Goal: Check status: Check status

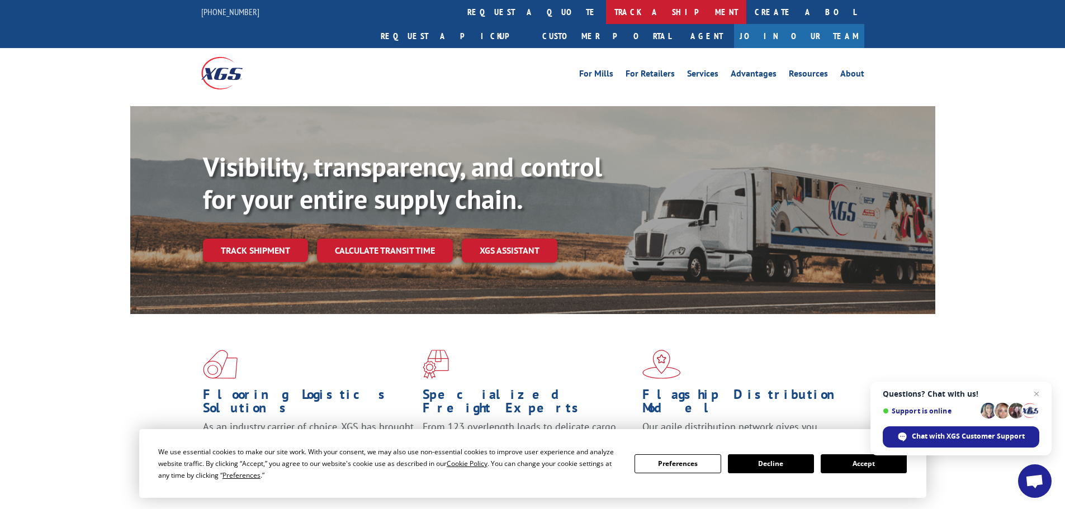
click at [606, 18] on link "track a shipment" at bounding box center [676, 12] width 140 height 24
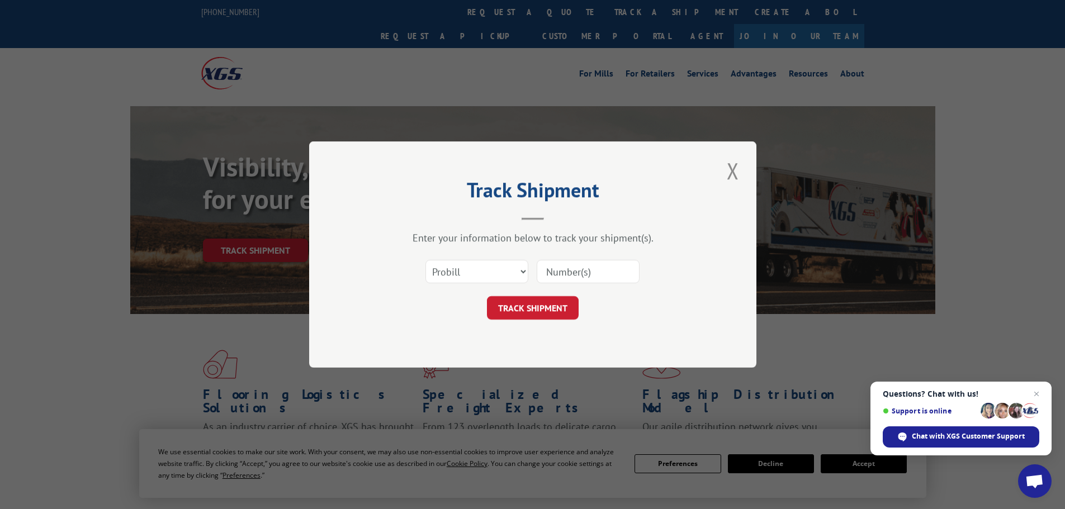
click at [550, 267] on input at bounding box center [588, 271] width 103 height 23
paste input "17519372"
type input "17519372"
click at [542, 299] on button "TRACK SHIPMENT" at bounding box center [533, 307] width 92 height 23
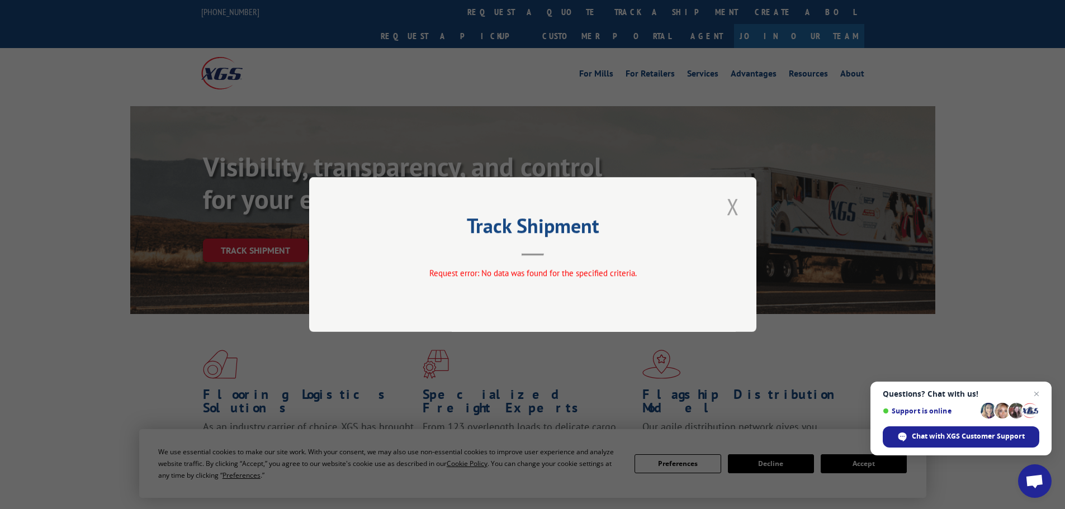
click at [734, 209] on button "Close modal" at bounding box center [733, 206] width 19 height 31
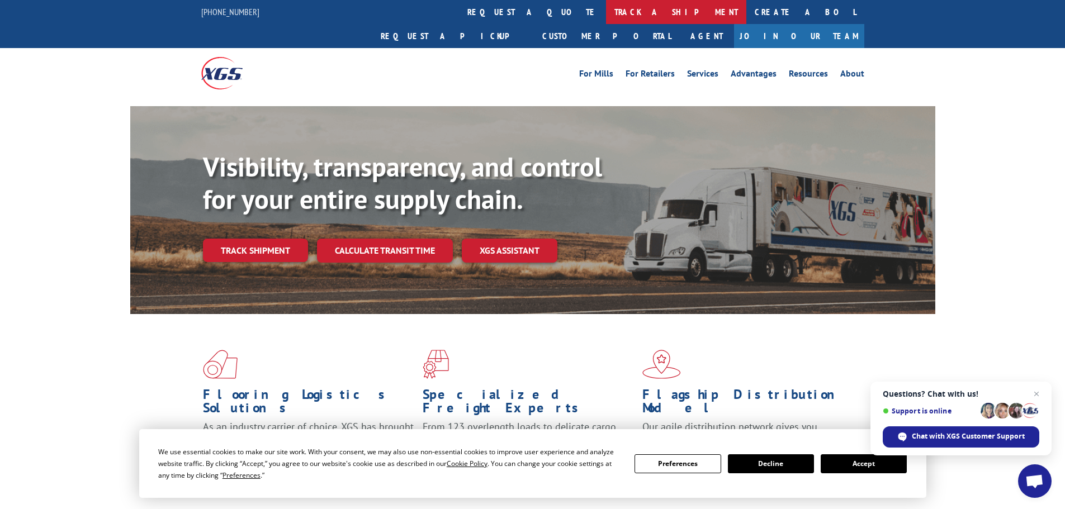
click at [606, 10] on link "track a shipment" at bounding box center [676, 12] width 140 height 24
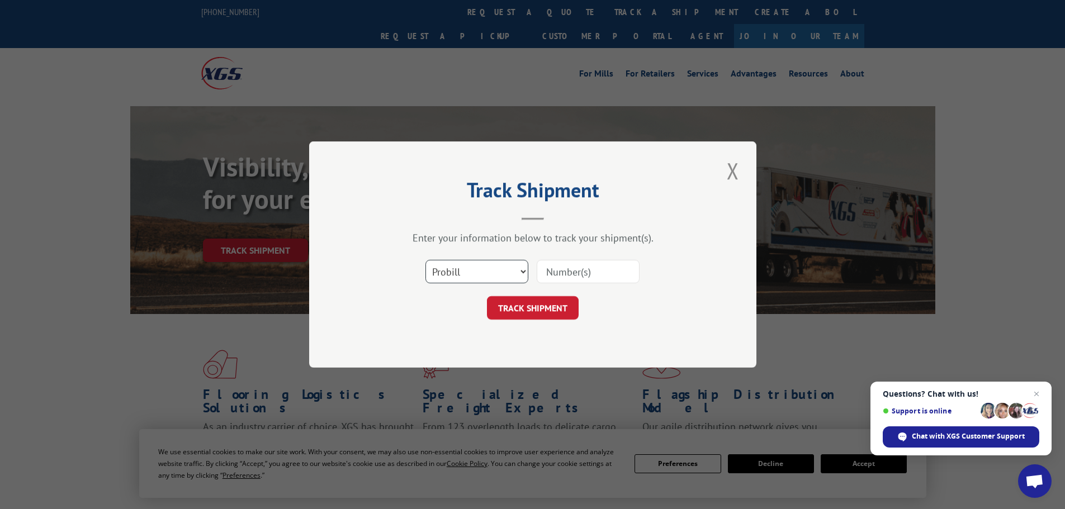
click at [475, 277] on select "Select category... Probill BOL PO" at bounding box center [477, 271] width 103 height 23
select select "bol"
click at [426, 260] on select "Select category... Probill BOL PO" at bounding box center [477, 271] width 103 height 23
click at [564, 271] on input at bounding box center [588, 271] width 103 height 23
paste input "4916501"
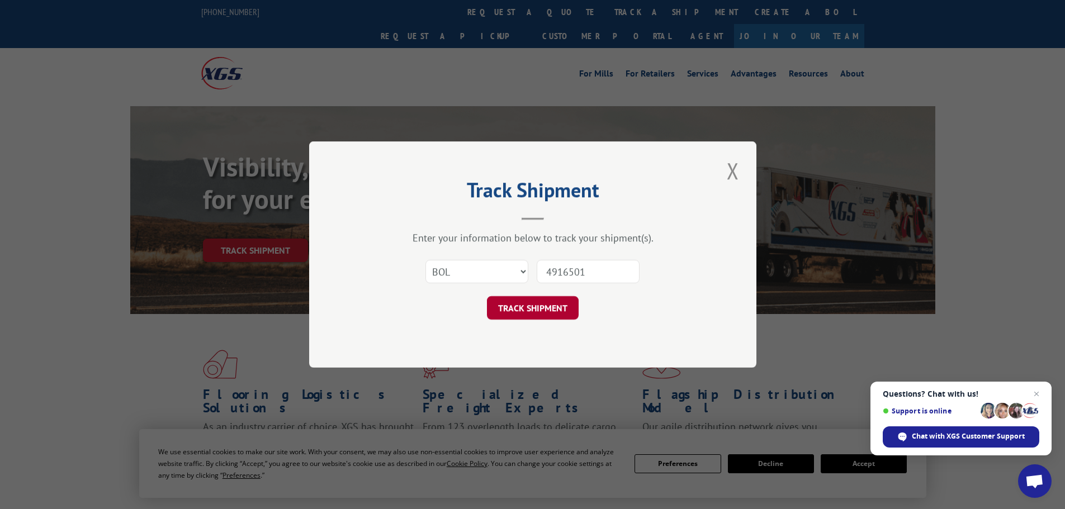
type input "4916501"
click at [531, 309] on button "TRACK SHIPMENT" at bounding box center [533, 307] width 92 height 23
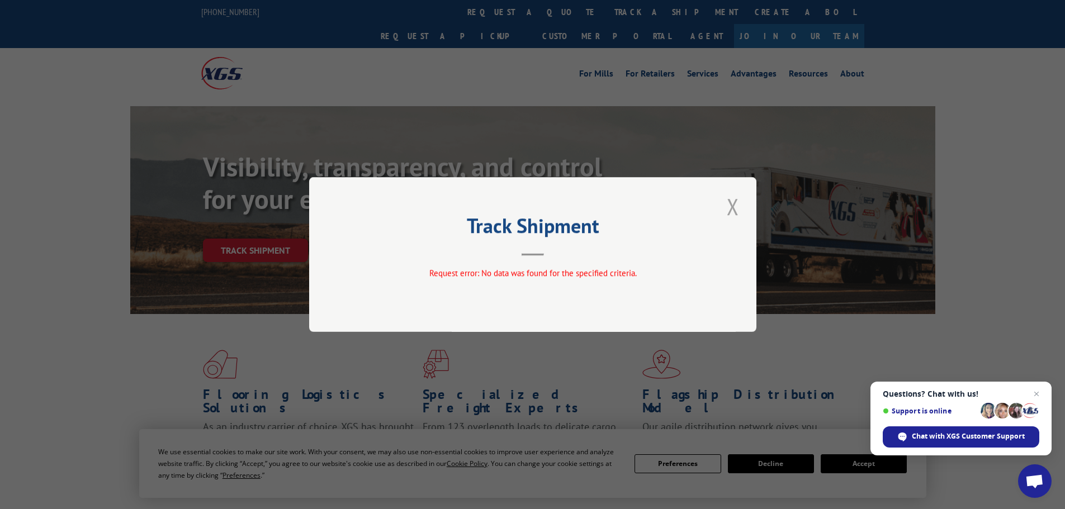
click at [732, 204] on button "Close modal" at bounding box center [733, 206] width 19 height 31
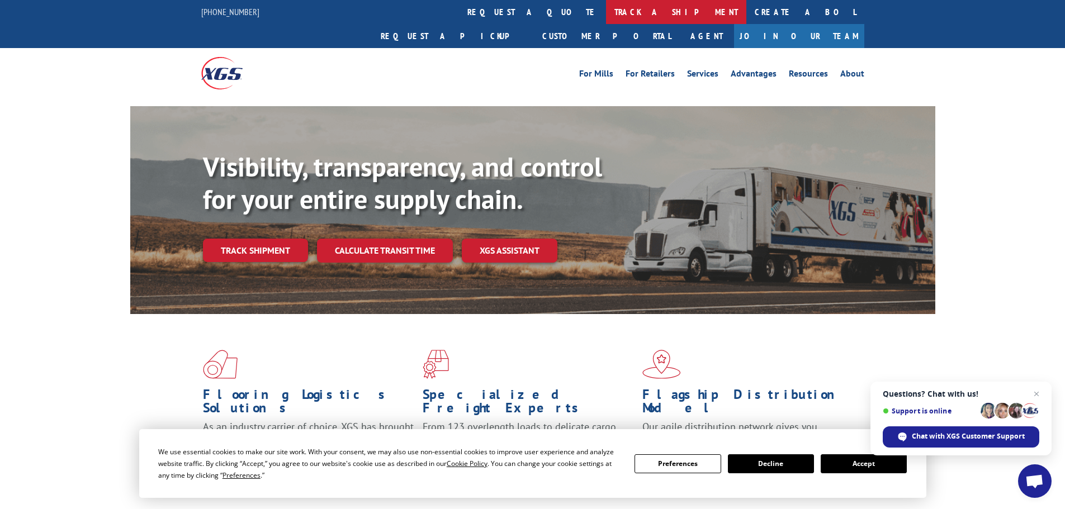
click at [606, 15] on link "track a shipment" at bounding box center [676, 12] width 140 height 24
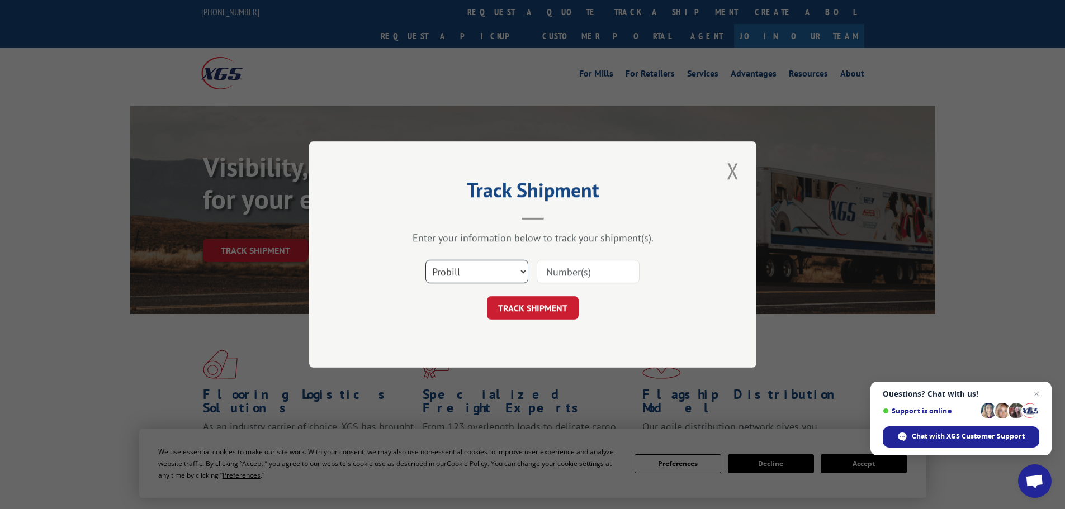
click at [468, 276] on select "Select category... Probill BOL PO" at bounding box center [477, 271] width 103 height 23
select select "po"
click at [426, 260] on select "Select category... Probill BOL PO" at bounding box center [477, 271] width 103 height 23
click at [556, 271] on input at bounding box center [588, 271] width 103 height 23
paste input "28502726"
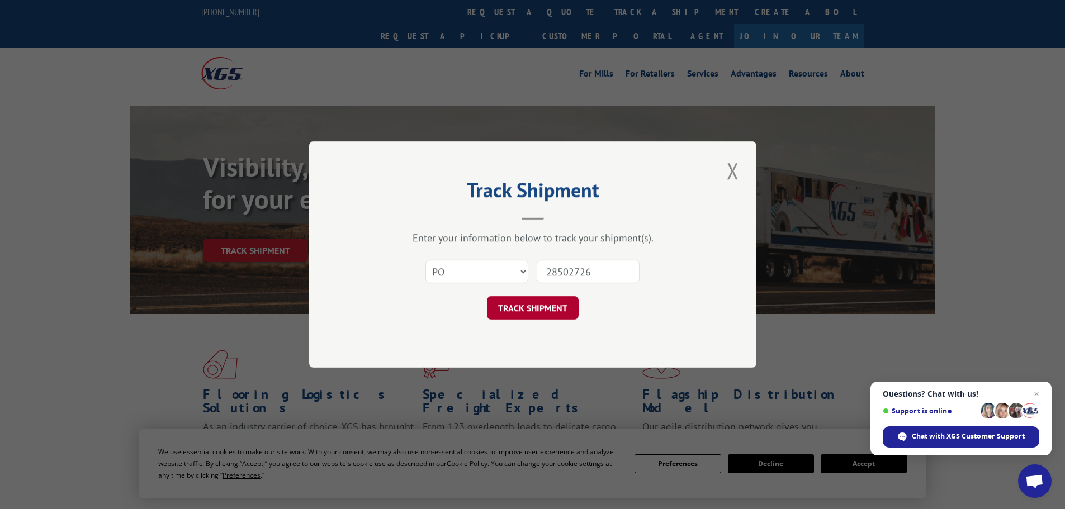
type input "28502726"
click at [534, 305] on button "TRACK SHIPMENT" at bounding box center [533, 307] width 92 height 23
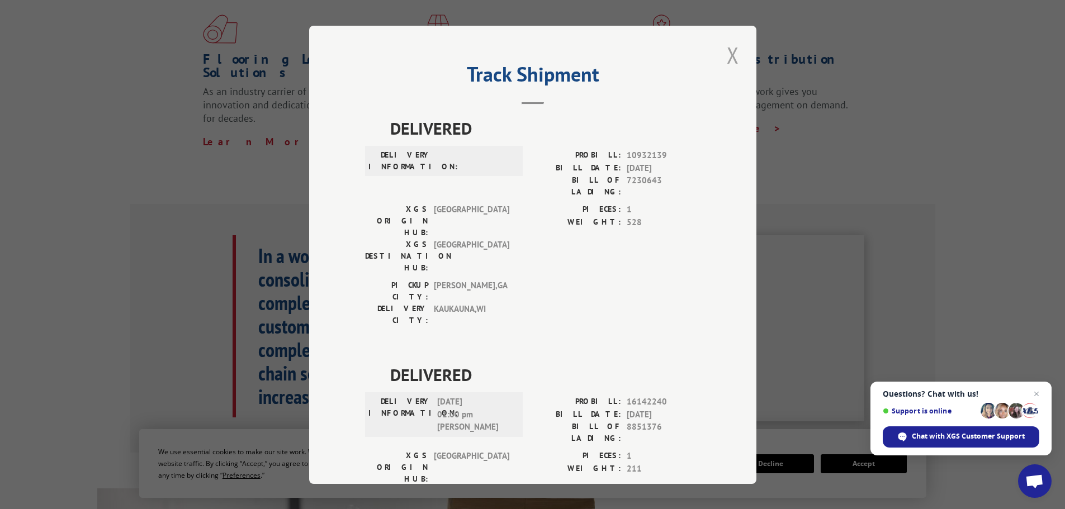
click at [724, 54] on button "Close modal" at bounding box center [733, 55] width 19 height 31
